Goal: Task Accomplishment & Management: Manage account settings

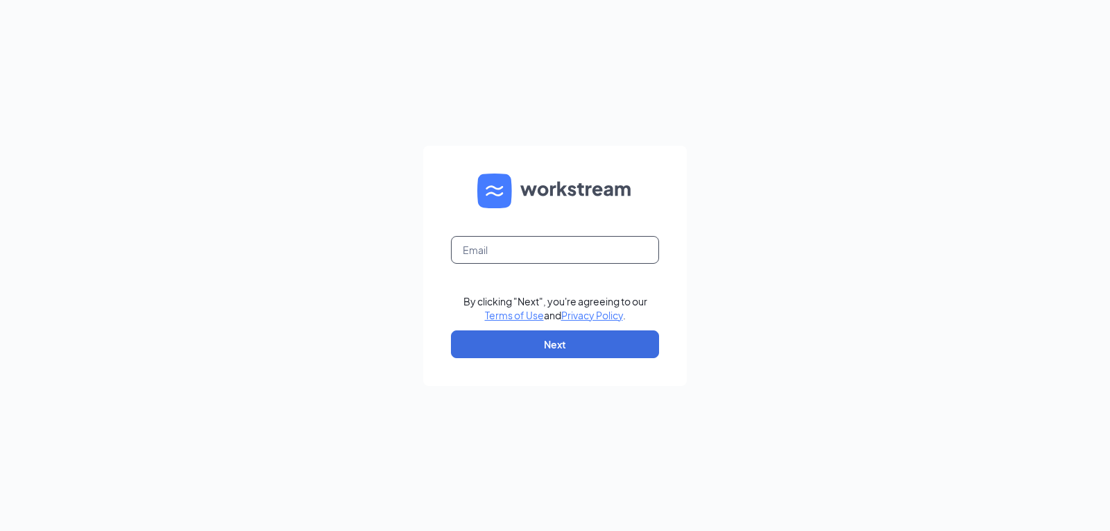
drag, startPoint x: 530, startPoint y: 244, endPoint x: 532, endPoint y: 261, distance: 17.4
click at [530, 244] on input "text" at bounding box center [555, 250] width 208 height 28
click at [541, 355] on button "Next" at bounding box center [555, 344] width 208 height 28
click at [509, 260] on input "text" at bounding box center [555, 250] width 208 height 28
type input "[EMAIL_ADDRESS][DOMAIN_NAME]"
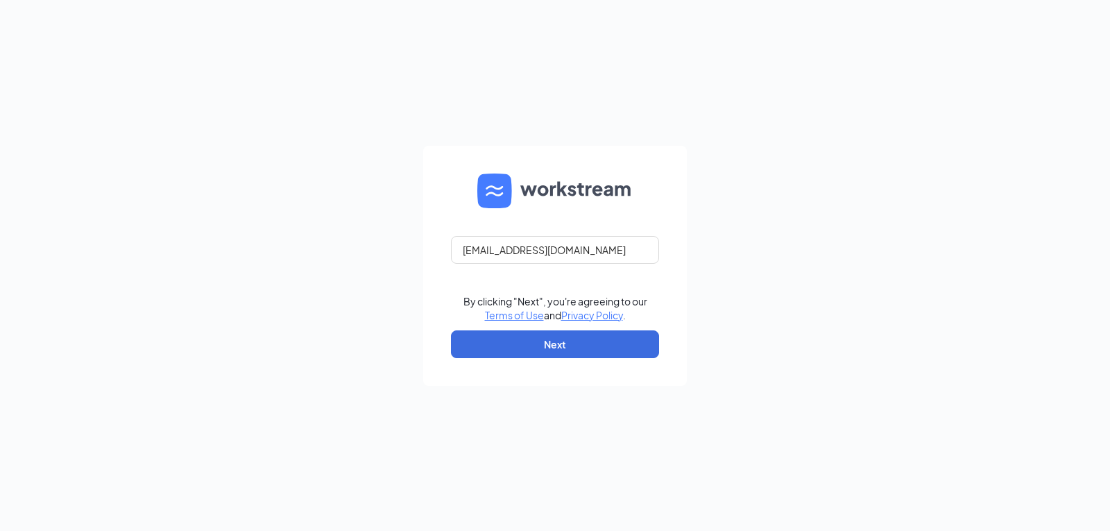
click at [521, 367] on form "[EMAIL_ADDRESS][DOMAIN_NAME] By clicking "Next", you're agreeing to our Terms o…" at bounding box center [555, 266] width 264 height 240
click at [524, 357] on form "[EMAIL_ADDRESS][DOMAIN_NAME] By clicking "Next", you're agreeing to our Terms o…" at bounding box center [555, 266] width 264 height 240
click at [524, 353] on button "Next" at bounding box center [555, 344] width 208 height 28
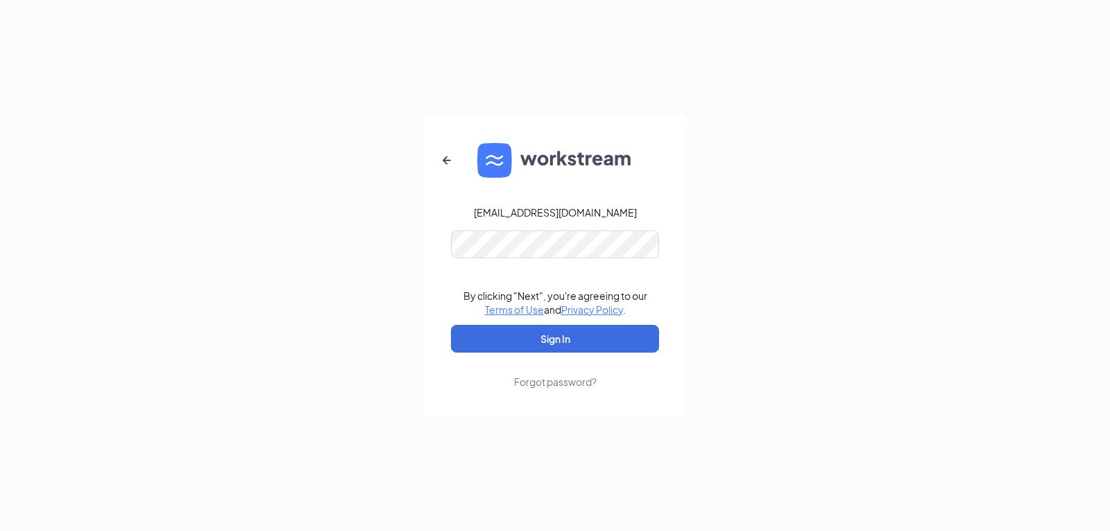
drag, startPoint x: 502, startPoint y: 271, endPoint x: 501, endPoint y: 264, distance: 7.7
click at [501, 269] on form "[EMAIL_ADDRESS][DOMAIN_NAME] By clicking "Next", you're agreeing to our Terms o…" at bounding box center [555, 265] width 264 height 301
click at [559, 341] on button "Sign In" at bounding box center [555, 339] width 208 height 28
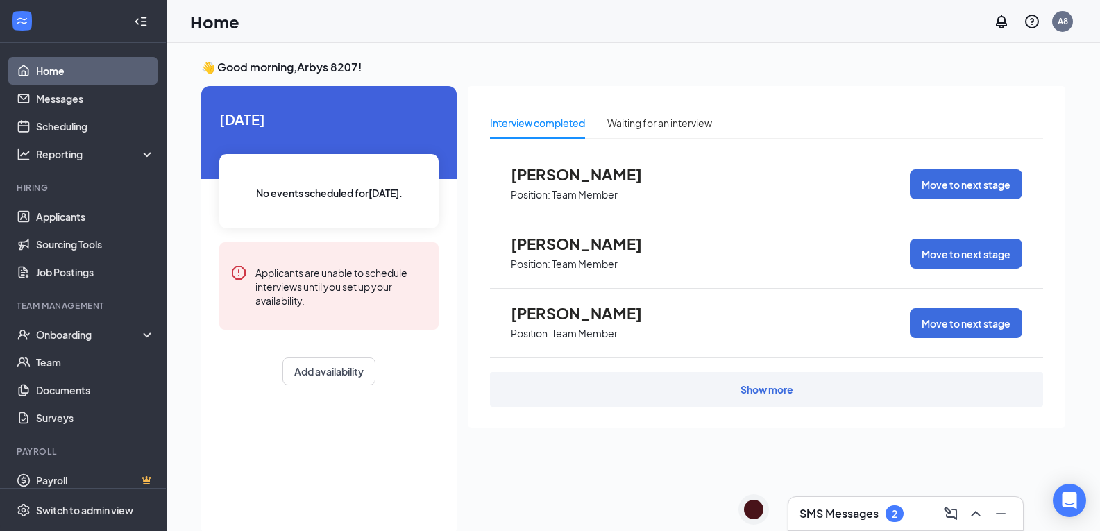
click at [741, 384] on div "Show more" at bounding box center [767, 389] width 53 height 14
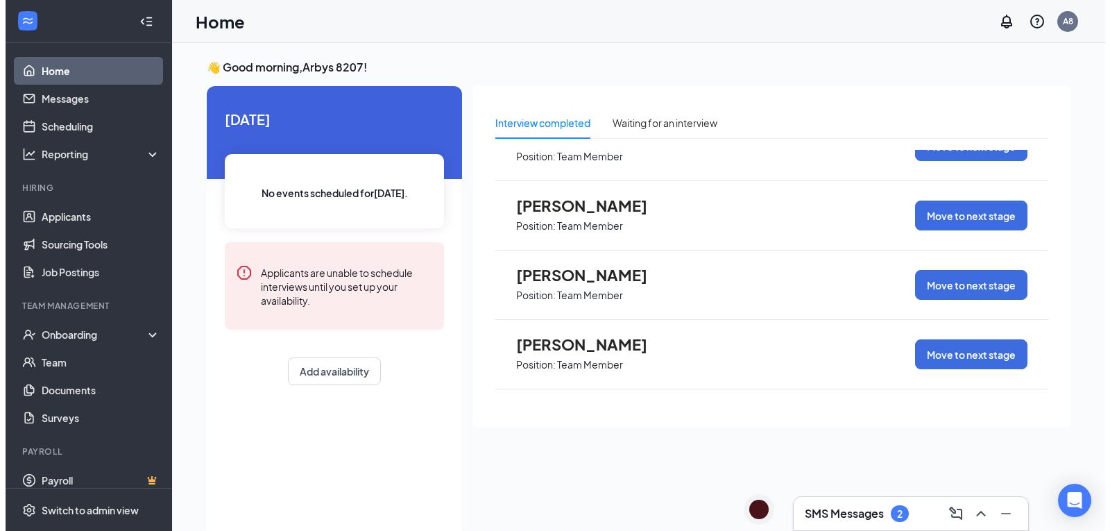
scroll to position [139, 0]
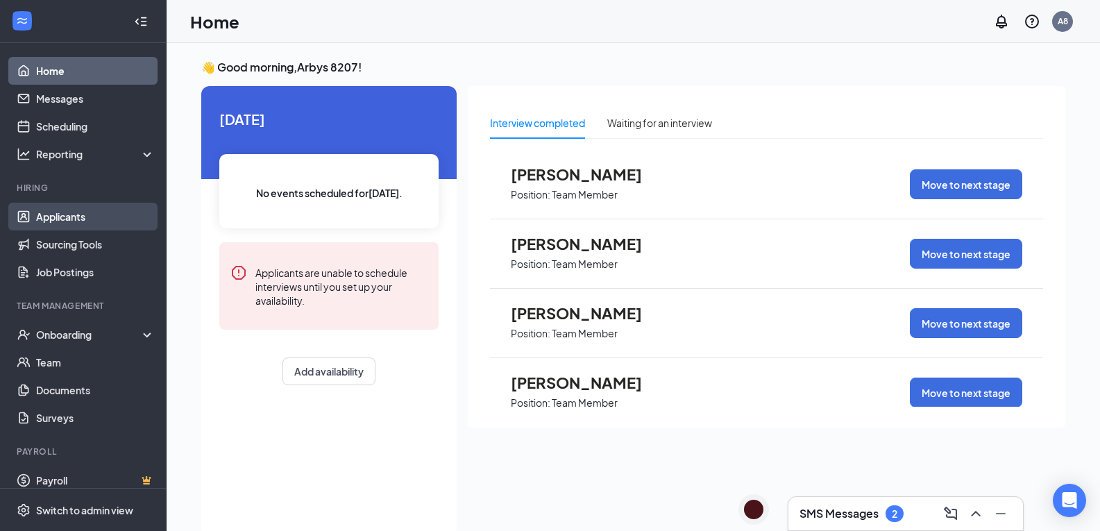
click at [76, 218] on link "Applicants" at bounding box center [95, 217] width 119 height 28
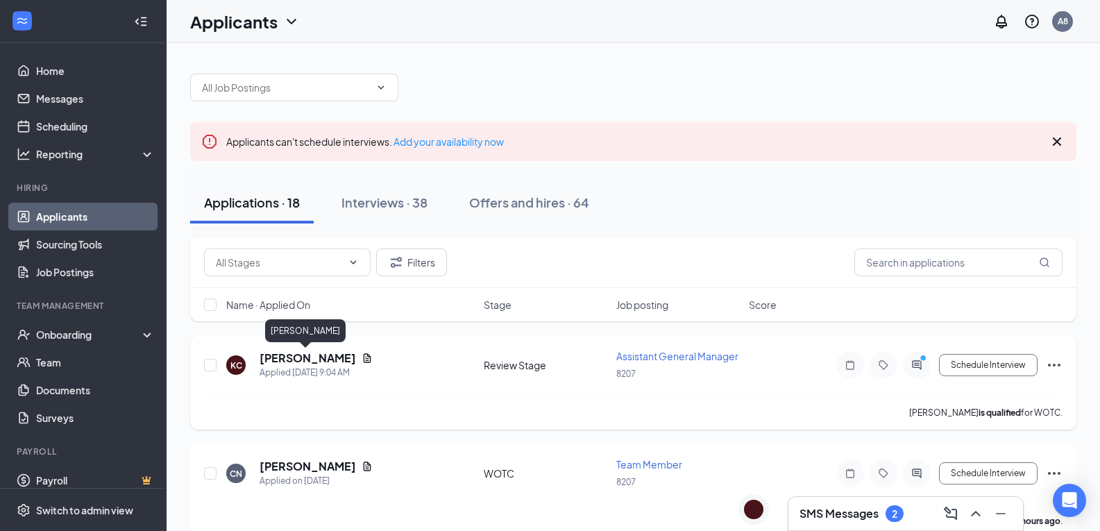
click at [298, 364] on h5 "[PERSON_NAME]" at bounding box center [308, 357] width 96 height 15
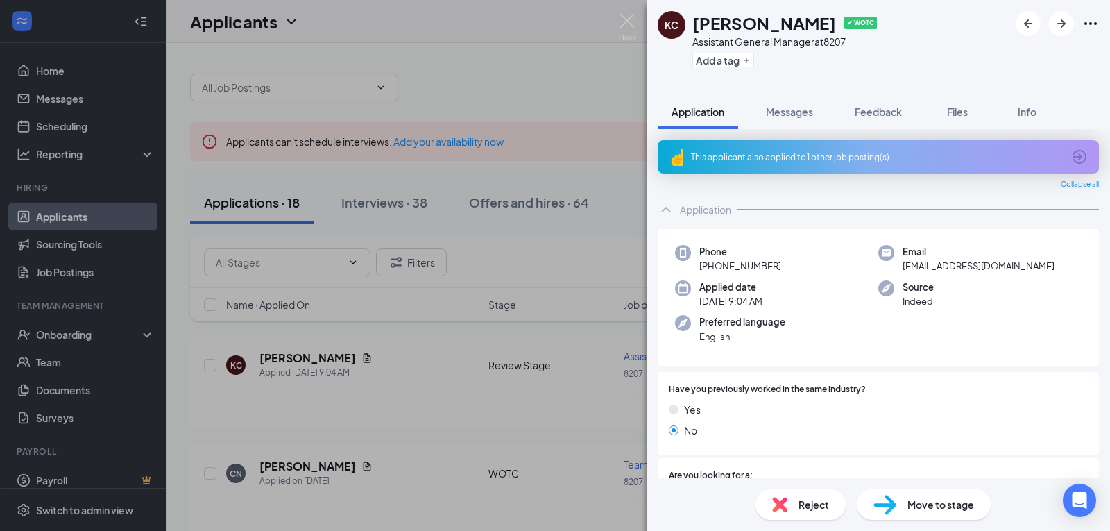
click at [820, 503] on span "Reject" at bounding box center [814, 504] width 31 height 15
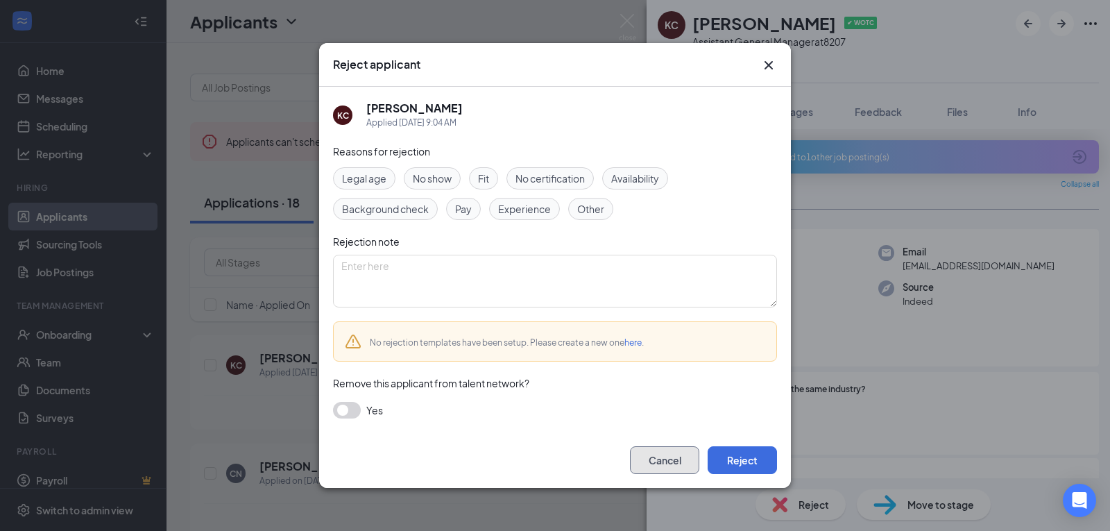
click at [651, 460] on button "Cancel" at bounding box center [664, 460] width 69 height 28
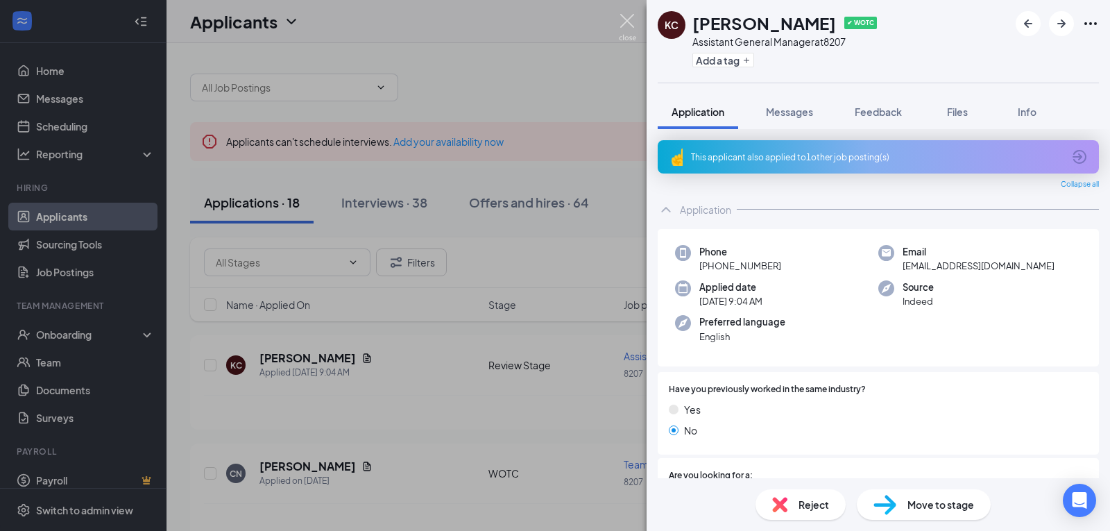
click at [629, 28] on img at bounding box center [627, 27] width 17 height 27
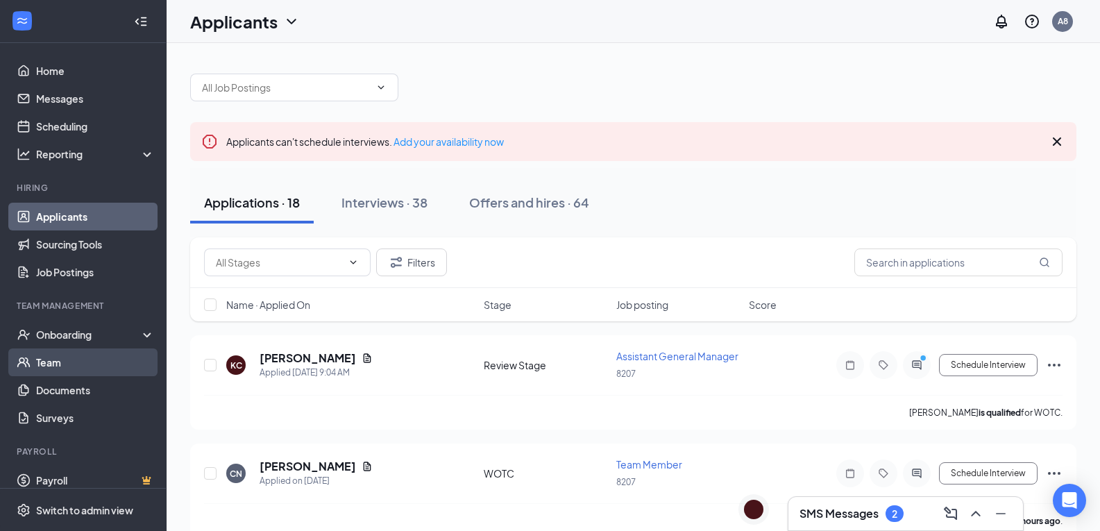
click at [95, 369] on link "Team" at bounding box center [95, 362] width 119 height 28
